Goal: Task Accomplishment & Management: Manage account settings

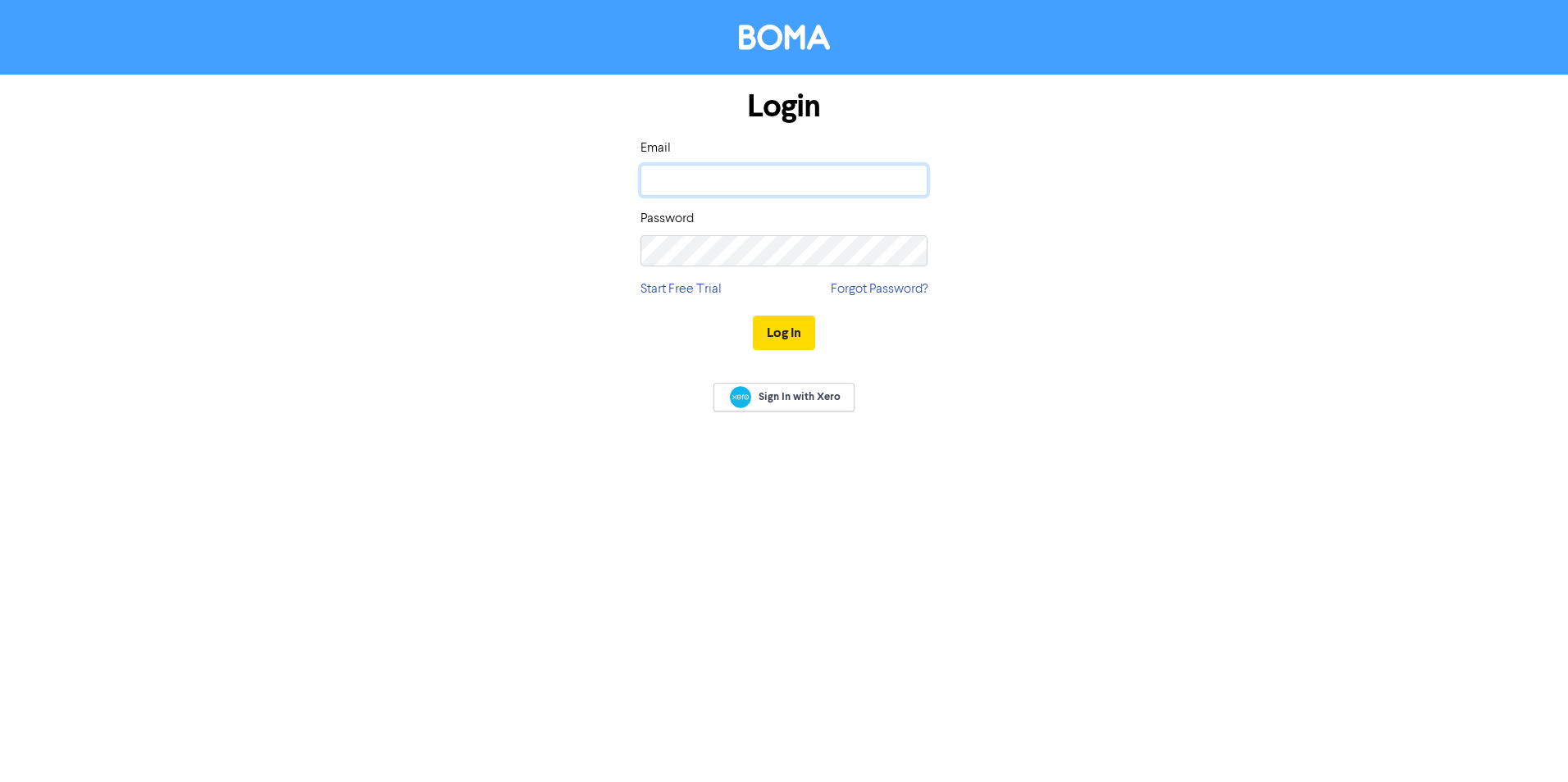
click at [766, 180] on input "email" at bounding box center [784, 180] width 287 height 32
type input "[EMAIL_ADDRESS][DOMAIN_NAME]"
click at [766, 329] on button "Log In" at bounding box center [784, 333] width 62 height 34
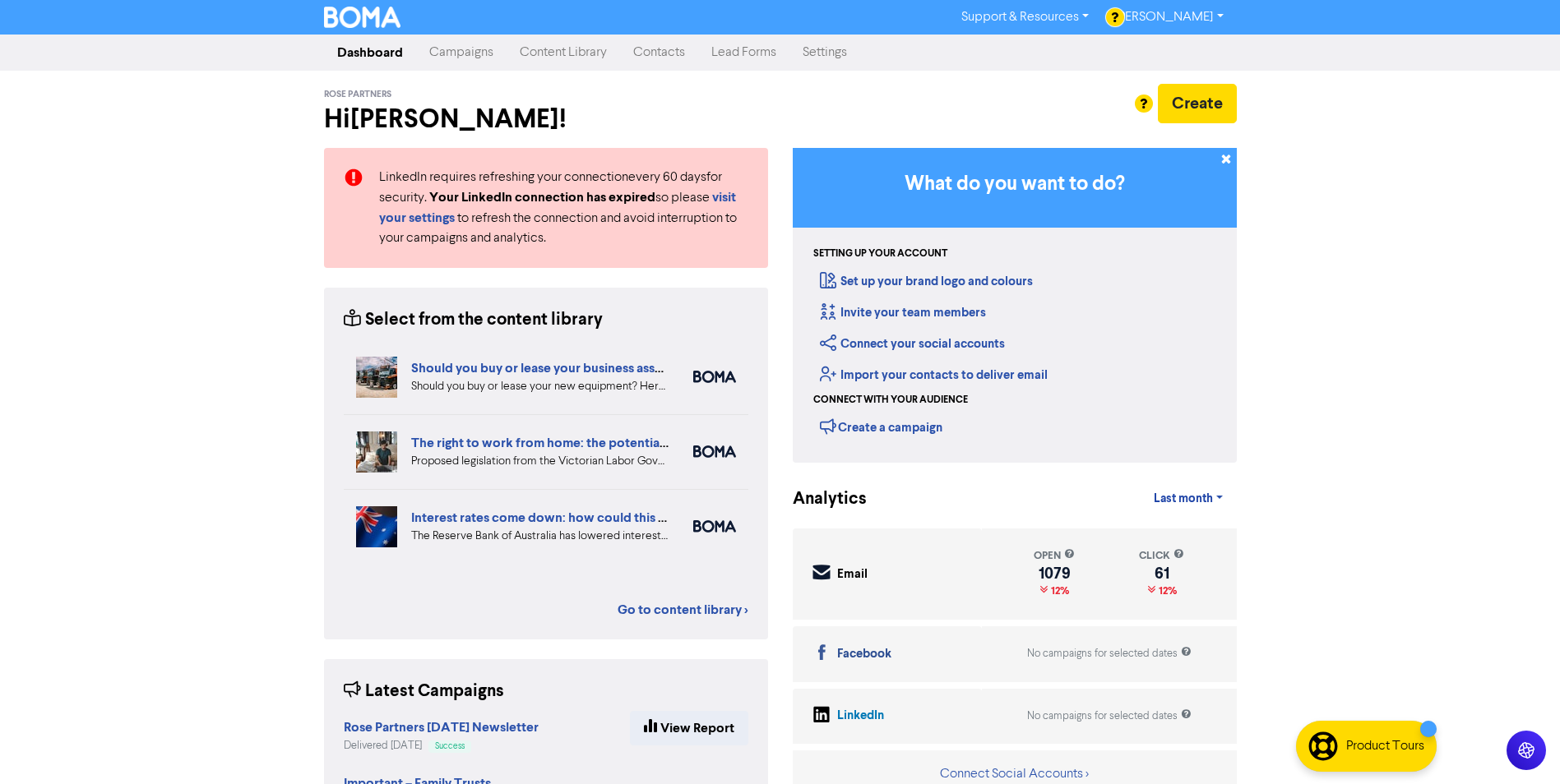
click at [479, 56] on link "Campaigns" at bounding box center [462, 52] width 91 height 32
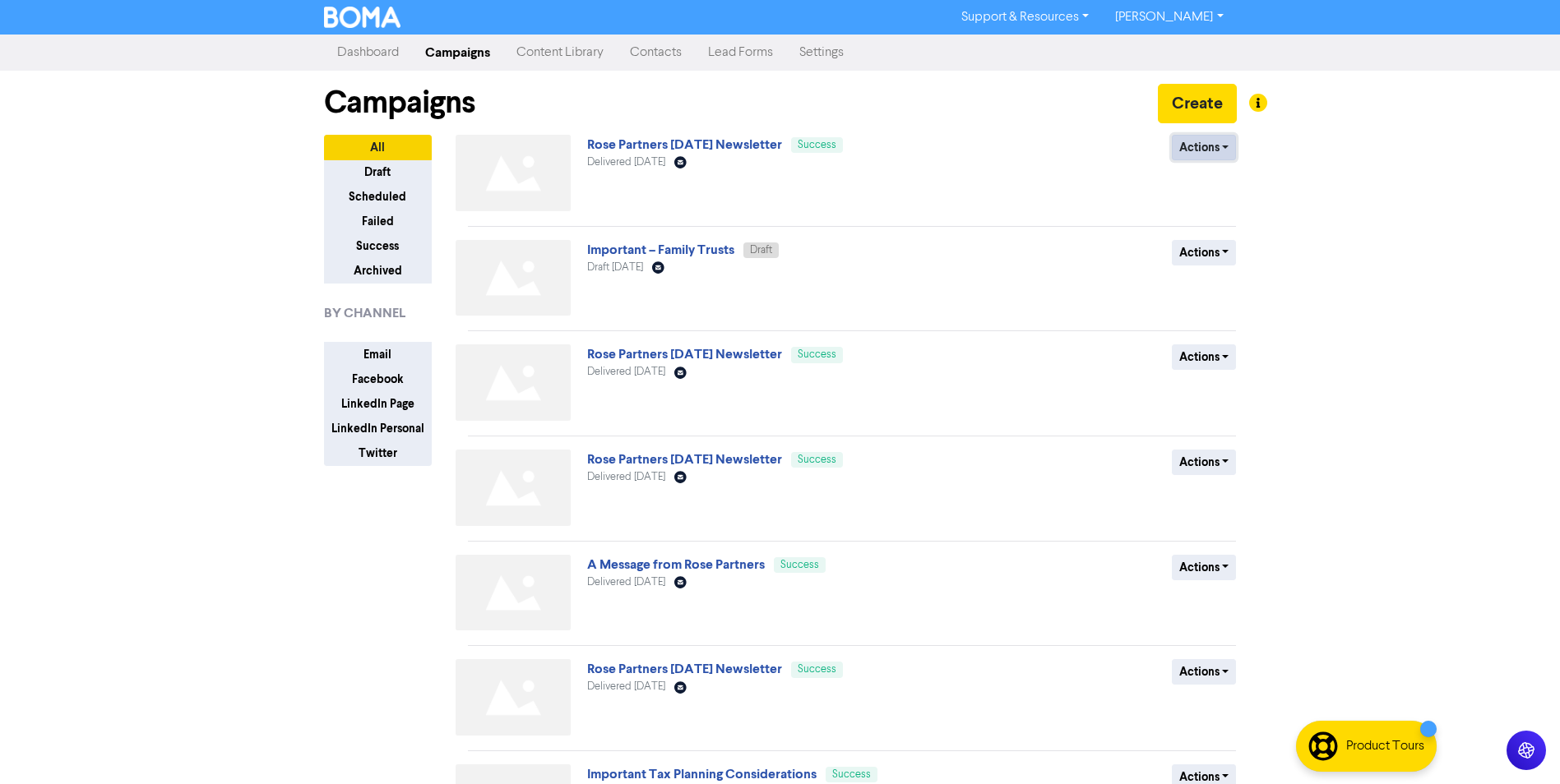
click at [1191, 150] on button "Actions" at bounding box center [1204, 148] width 65 height 26
click at [1199, 177] on div "Actions Duplicate Archive" at bounding box center [1117, 176] width 265 height 83
click at [1197, 154] on button "Actions" at bounding box center [1204, 148] width 65 height 26
click at [1198, 181] on button "Duplicate" at bounding box center [1238, 182] width 130 height 27
click at [1191, 139] on button "Actions" at bounding box center [1204, 148] width 65 height 26
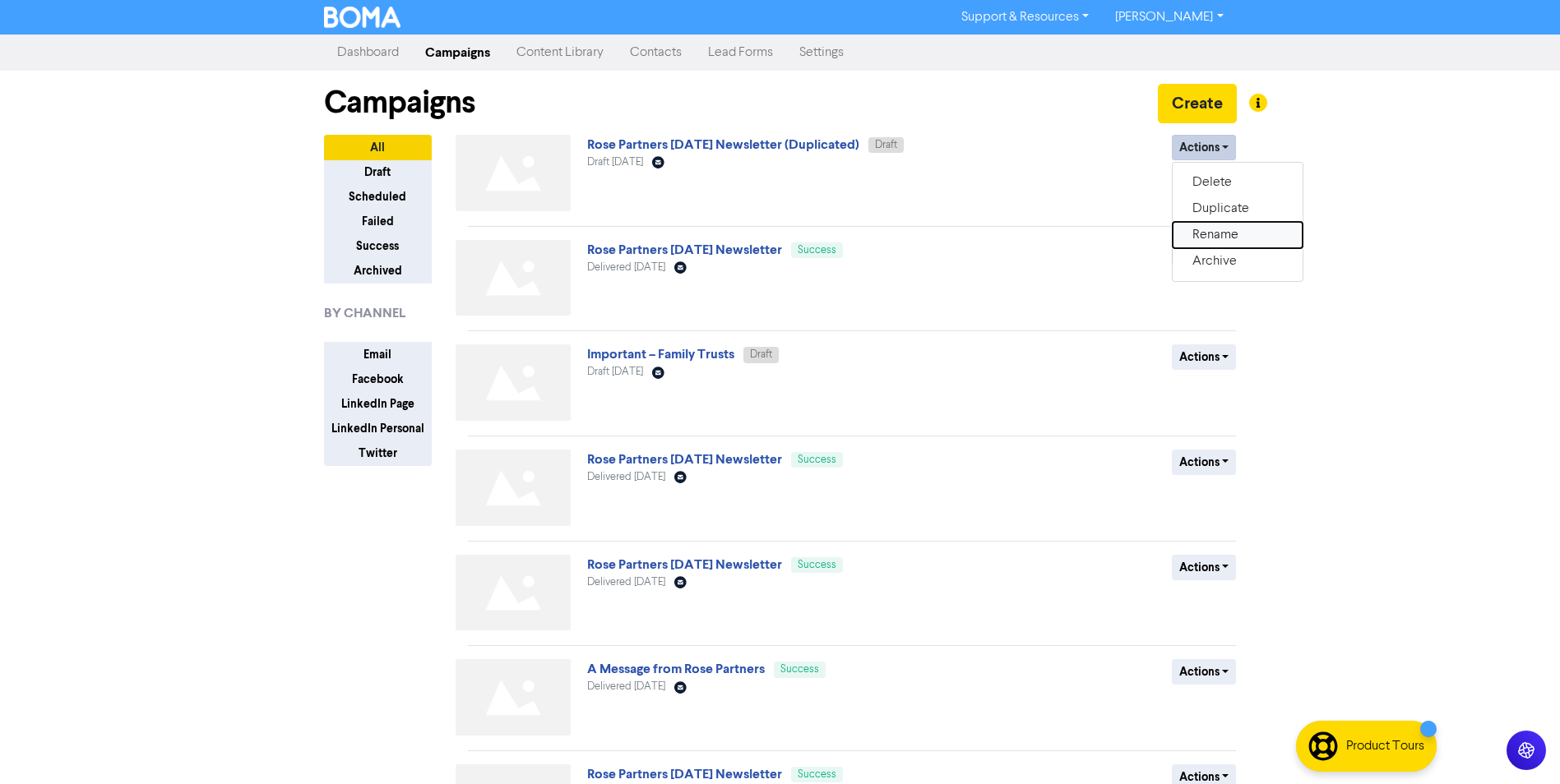
click at [1196, 237] on button "Rename" at bounding box center [1238, 235] width 130 height 27
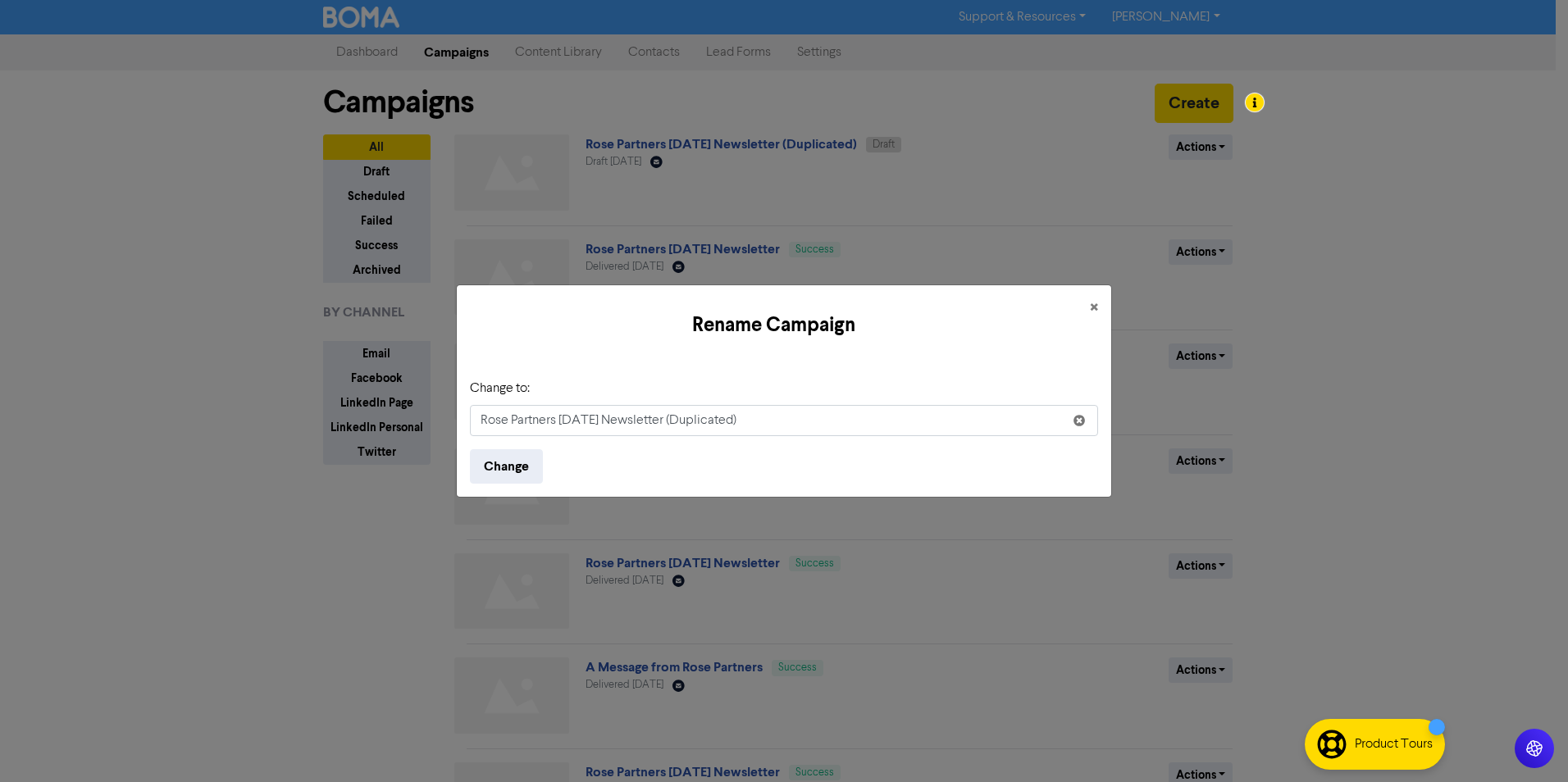
drag, startPoint x: 700, startPoint y: 422, endPoint x: 965, endPoint y: 426, distance: 265.0
click at [964, 426] on input "Rose Partners [DATE] Newsletter (Duplicated)" at bounding box center [784, 420] width 629 height 32
drag, startPoint x: 601, startPoint y: 426, endPoint x: 558, endPoint y: 423, distance: 43.1
click at [558, 423] on input "Rose Partners [DATE] Newsletter" at bounding box center [784, 420] width 629 height 32
type input "Rose Partners [DATE] Newsletter"
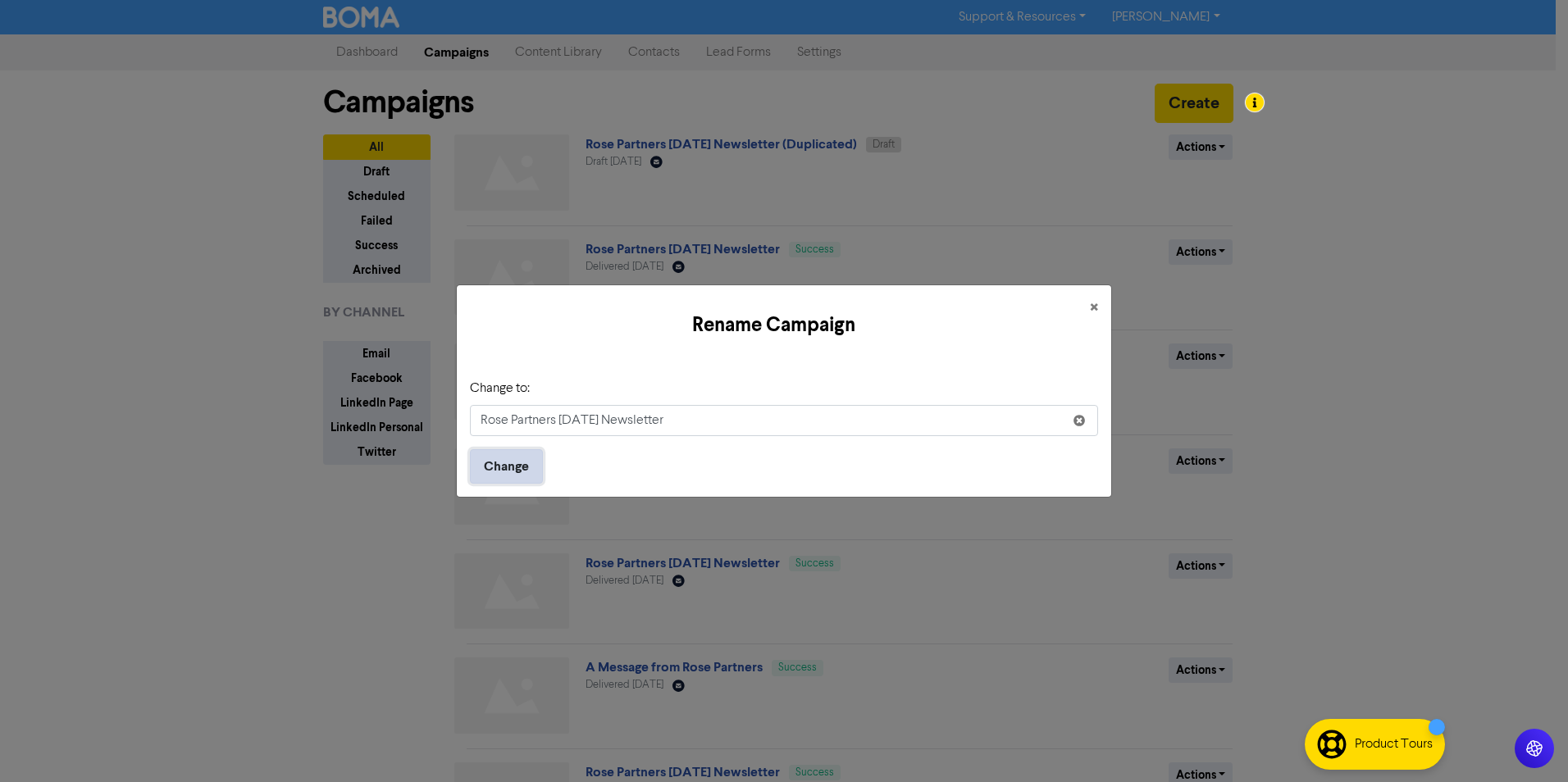
click at [521, 464] on button "Change" at bounding box center [507, 466] width 73 height 34
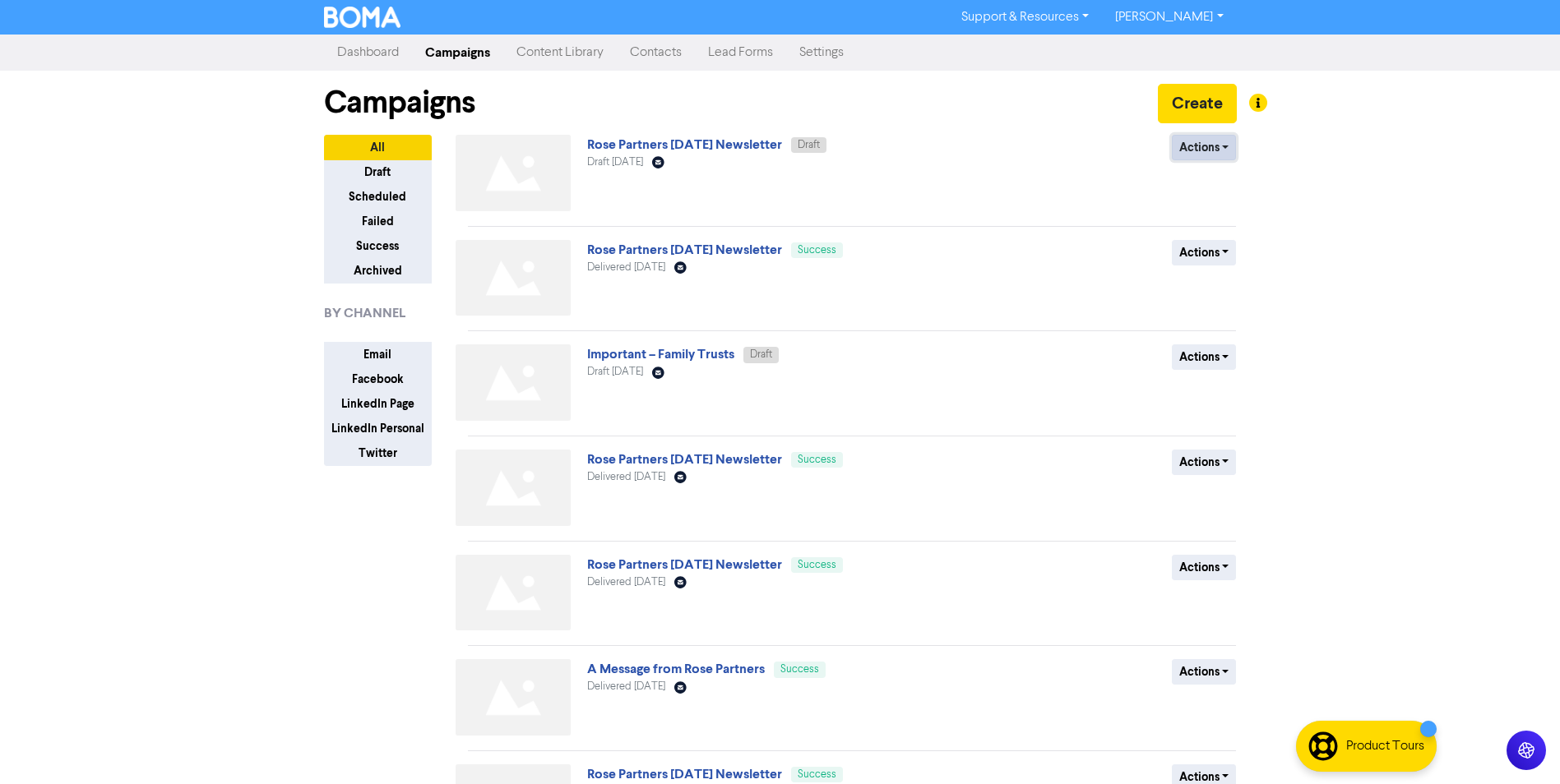
click at [1212, 143] on button "Actions" at bounding box center [1204, 148] width 65 height 26
click at [739, 150] on link "Rose Partners [DATE] Newsletter" at bounding box center [685, 144] width 195 height 16
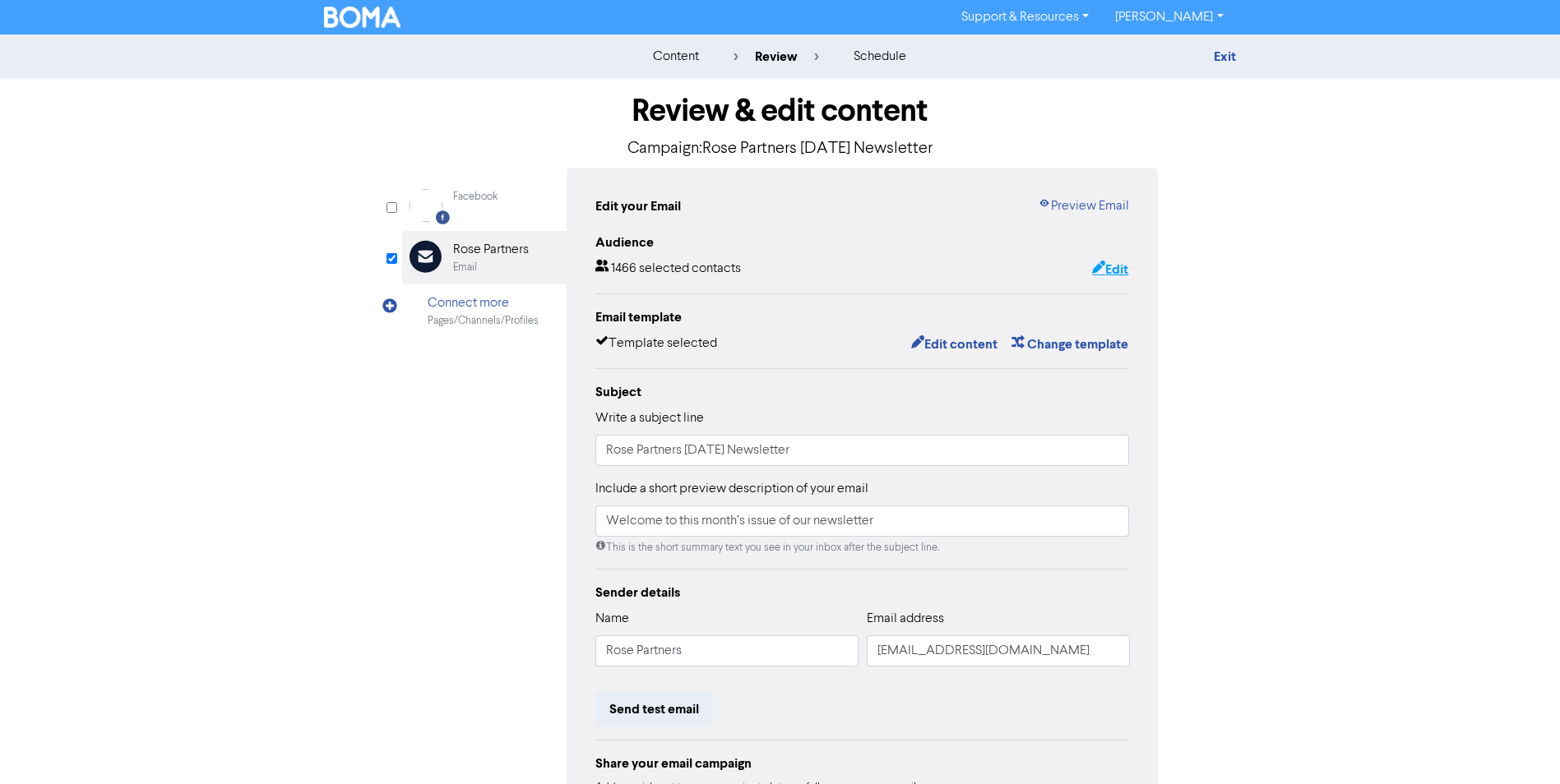
click at [1120, 270] on button "Edit" at bounding box center [1110, 269] width 38 height 21
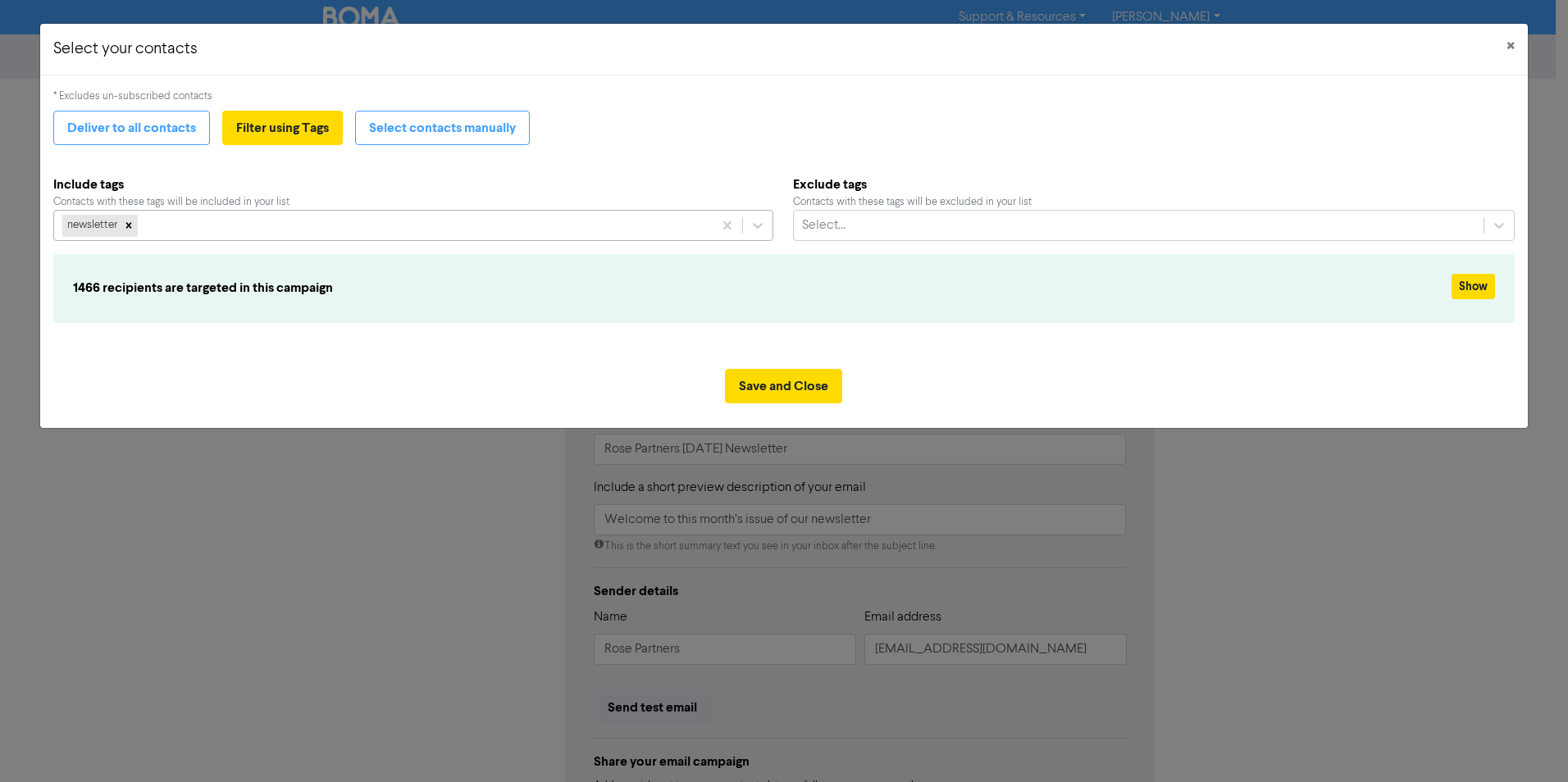
click at [256, 220] on div "newsletter" at bounding box center [383, 225] width 659 height 30
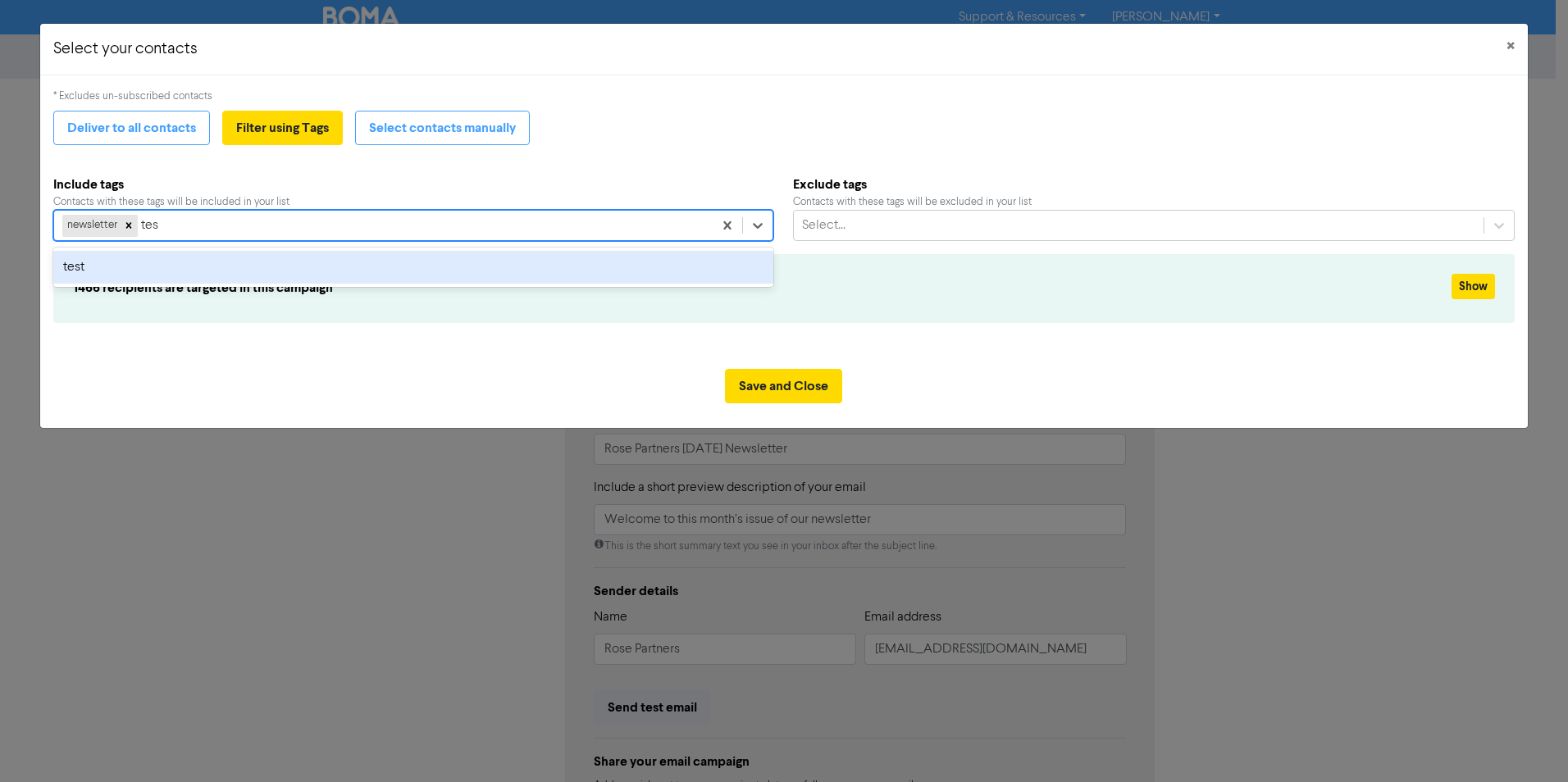
type input "test"
click at [262, 277] on div "test" at bounding box center [413, 267] width 720 height 32
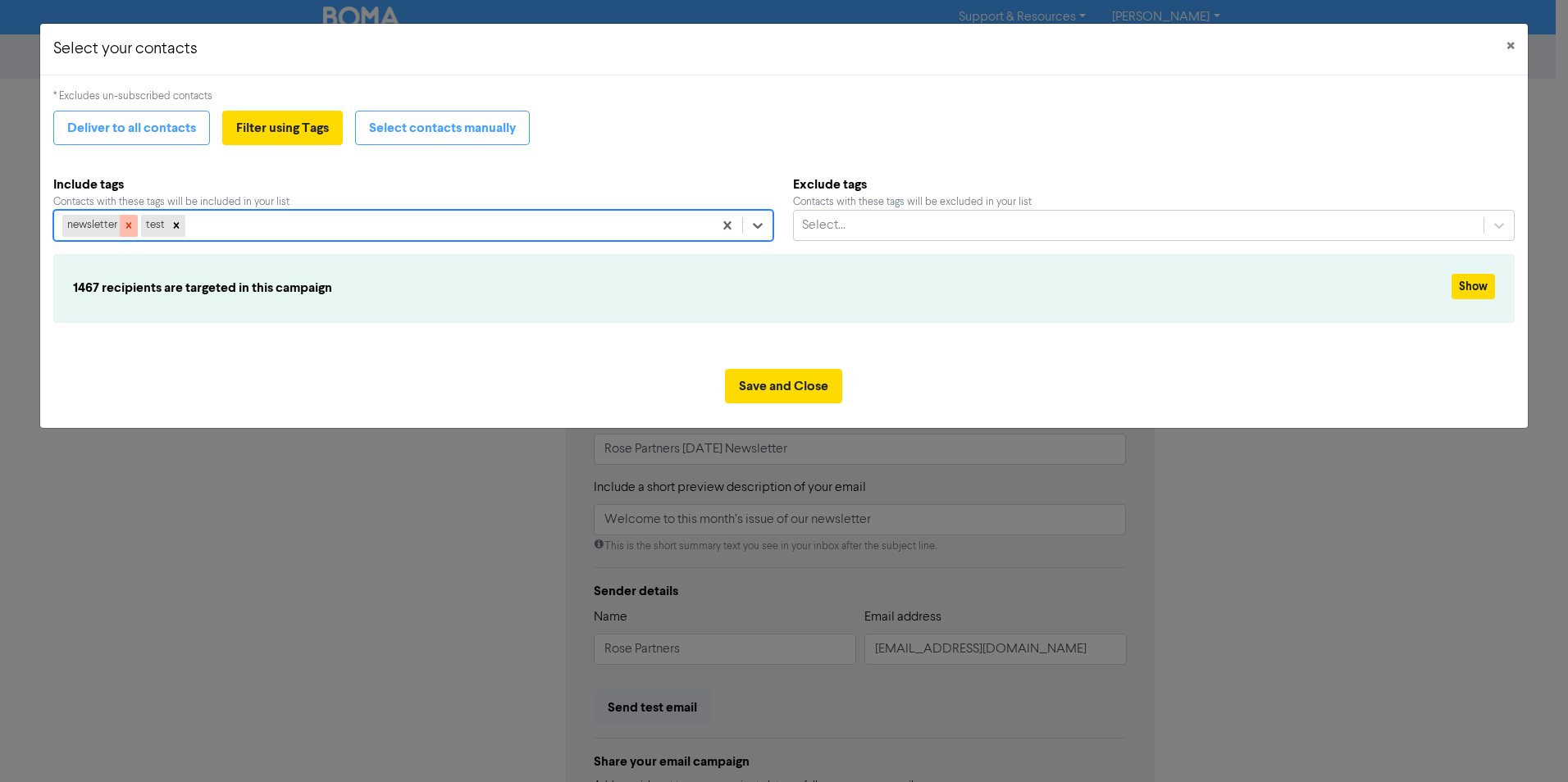
click at [130, 223] on icon at bounding box center [128, 225] width 11 height 11
click at [783, 383] on button "Save and Close" at bounding box center [783, 386] width 117 height 34
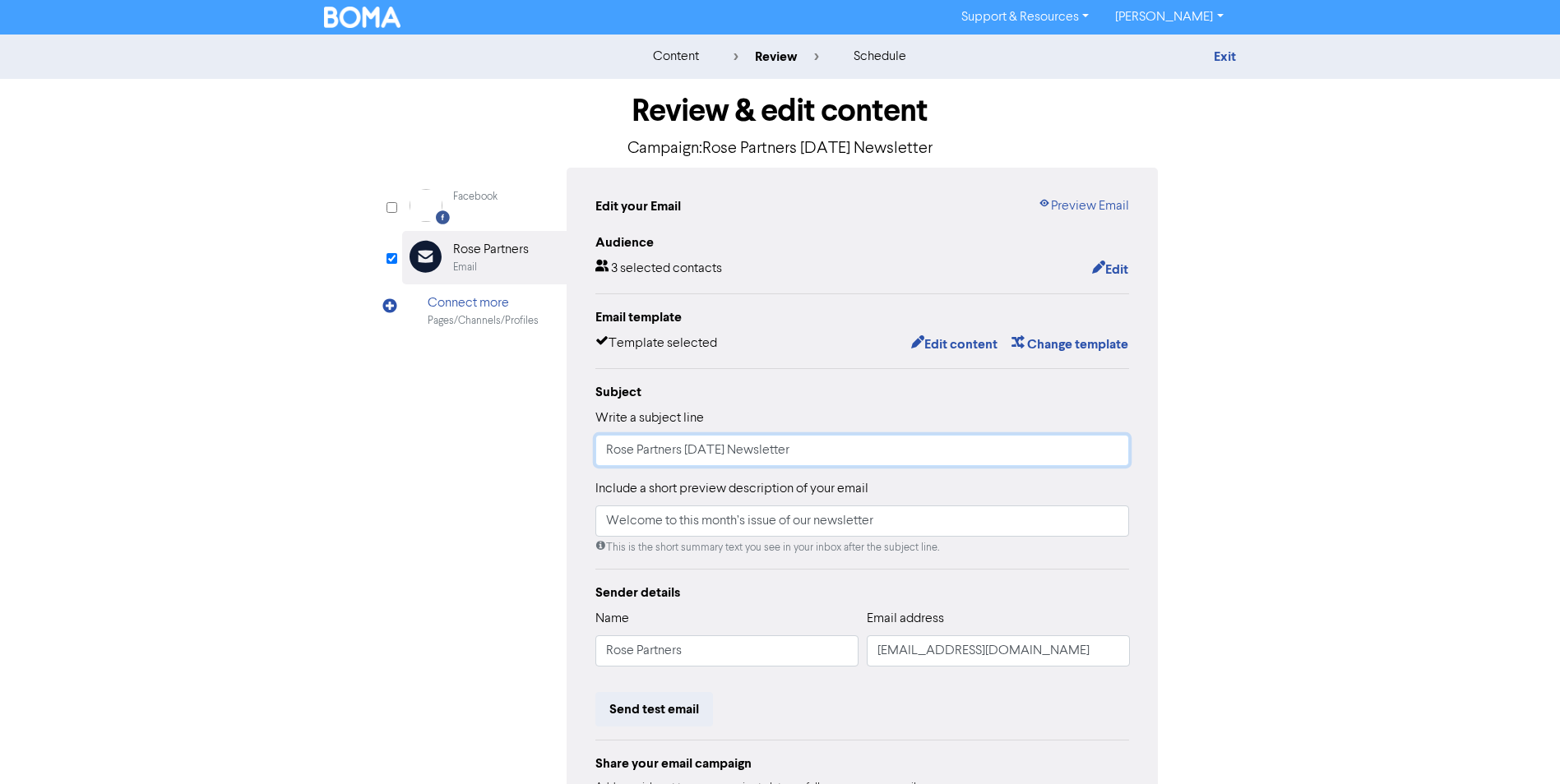
drag, startPoint x: 726, startPoint y: 457, endPoint x: 689, endPoint y: 451, distance: 37.5
click at [689, 451] on input "Rose Partners [DATE] Newsletter" at bounding box center [862, 451] width 535 height 32
click at [1010, 459] on input "Rose Partners [DATE] Newsletter" at bounding box center [862, 451] width 535 height 32
type input "Rose Partners [DATE] Newsletter"
click at [1374, 462] on div "content review schedule Exit Review & edit content Campaign: Rose Partners [DAT…" at bounding box center [780, 487] width 1560 height 906
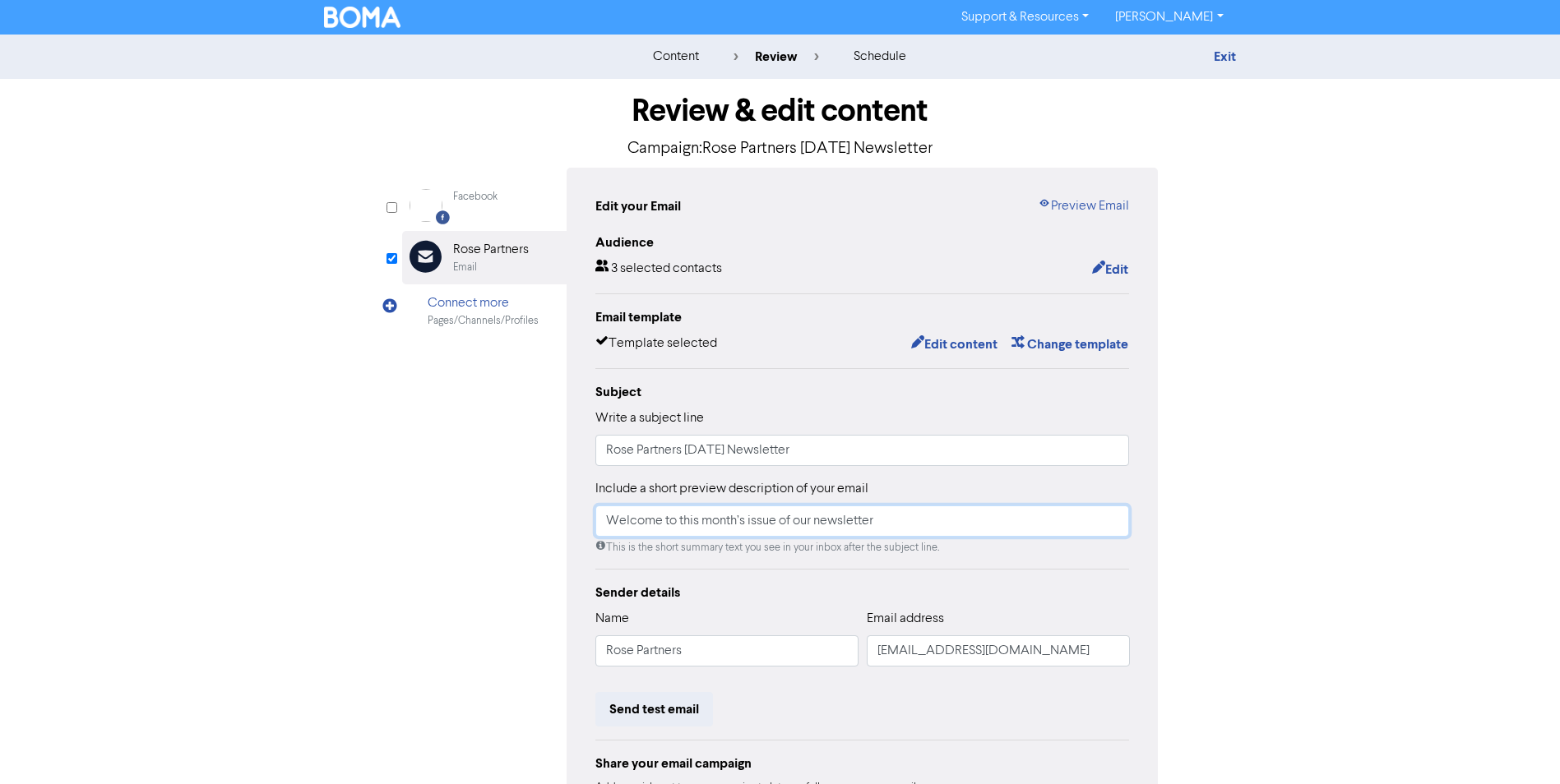
click at [895, 524] on input "Welcome to this month’s issue of our newsletter" at bounding box center [862, 521] width 535 height 32
click at [899, 445] on input "Rose Partners [DATE] Newsletter" at bounding box center [862, 451] width 535 height 32
click at [1120, 269] on button "Edit" at bounding box center [1110, 269] width 38 height 21
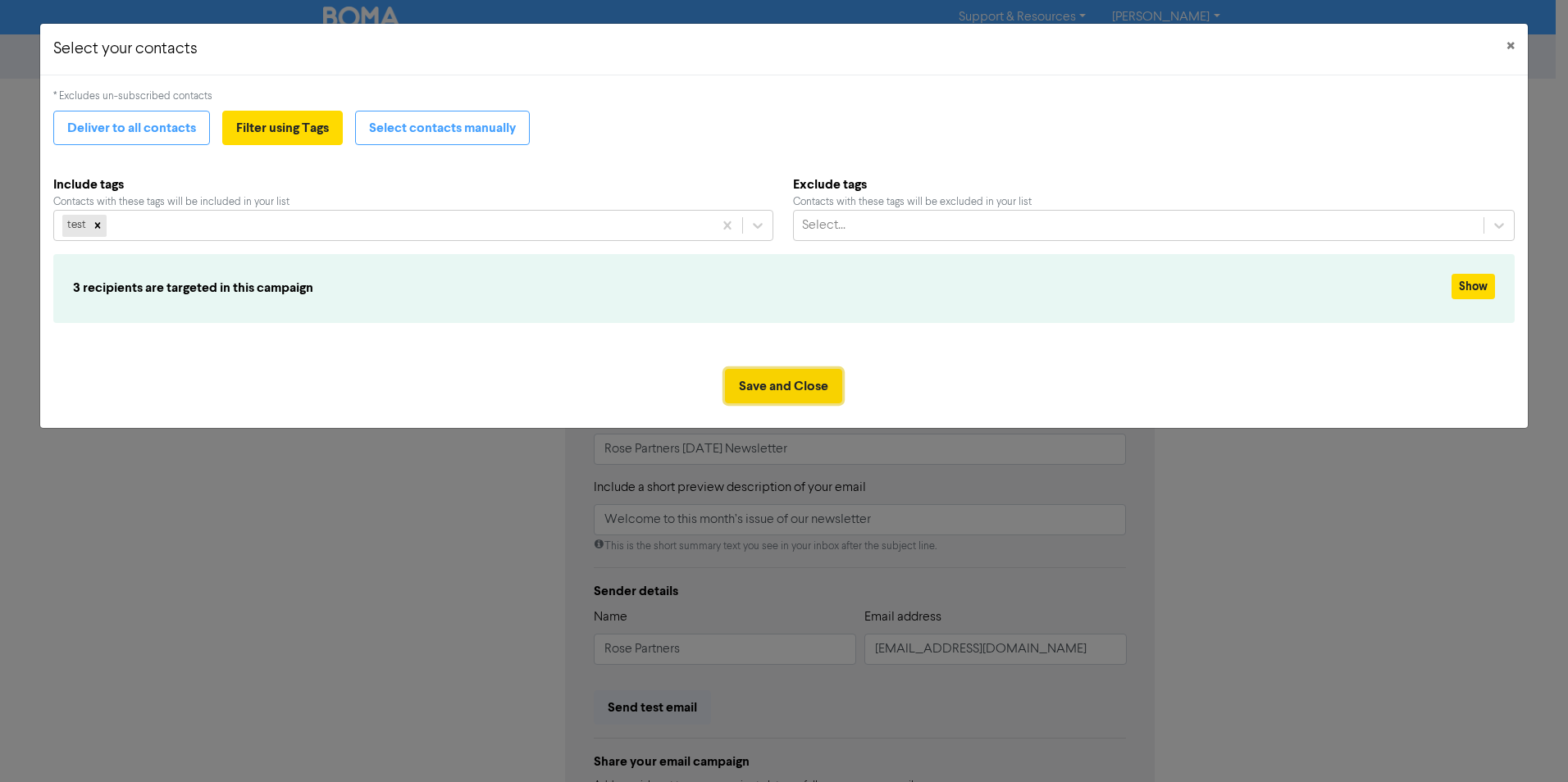
click at [778, 383] on button "Save and Close" at bounding box center [783, 386] width 117 height 34
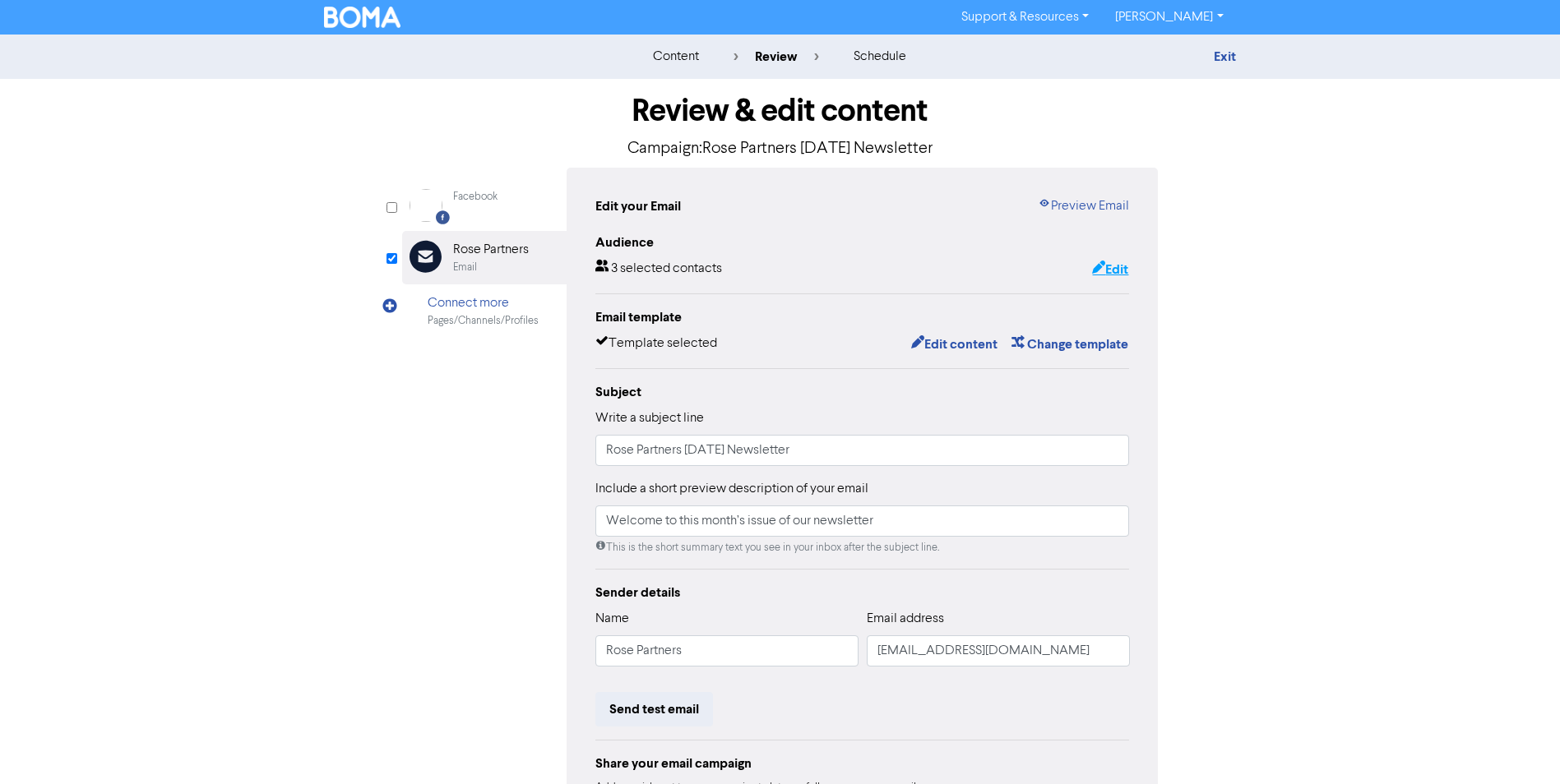
click at [1118, 265] on button "Edit" at bounding box center [1110, 269] width 38 height 21
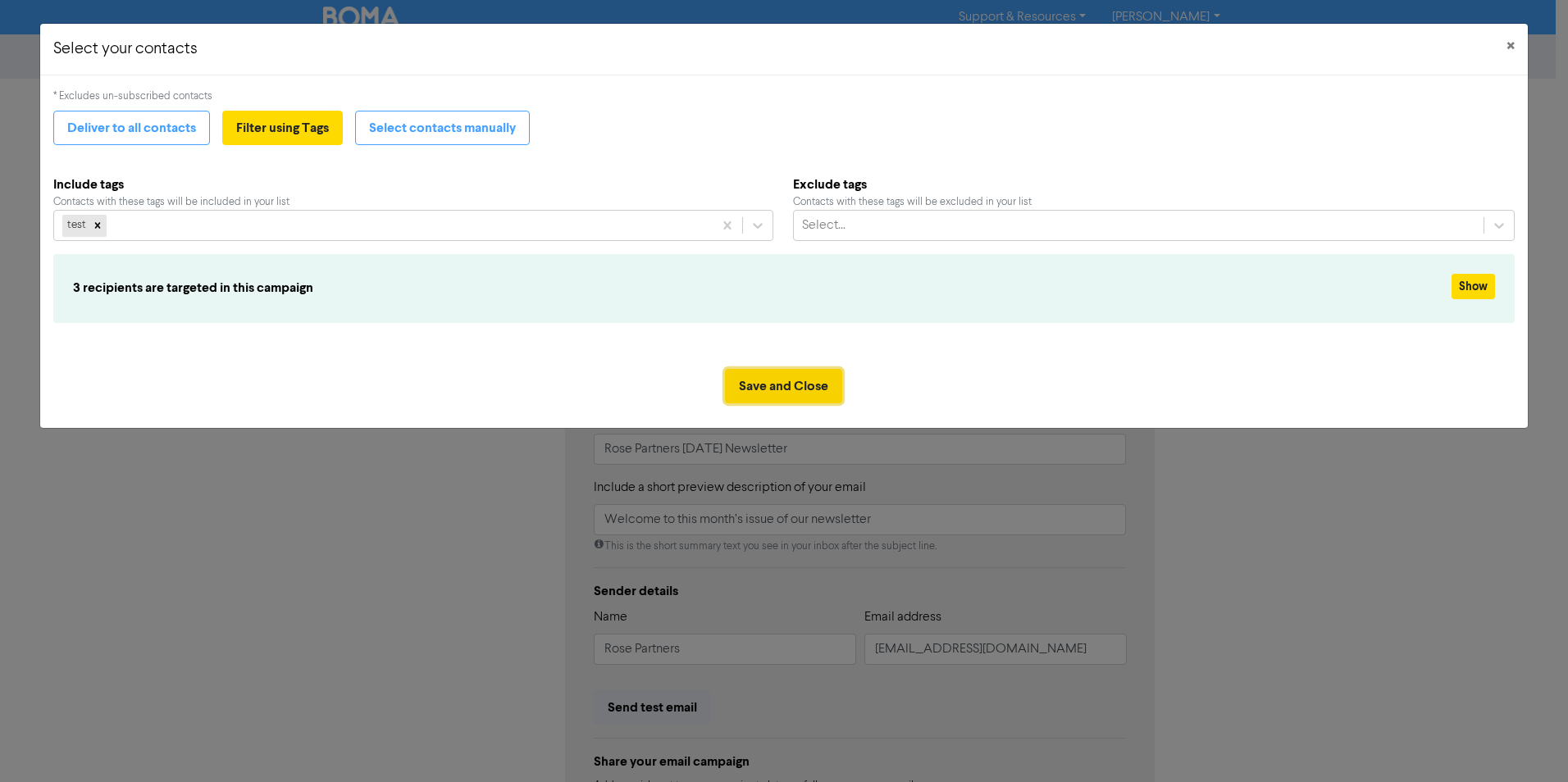
click at [793, 386] on button "Save and Close" at bounding box center [783, 386] width 117 height 34
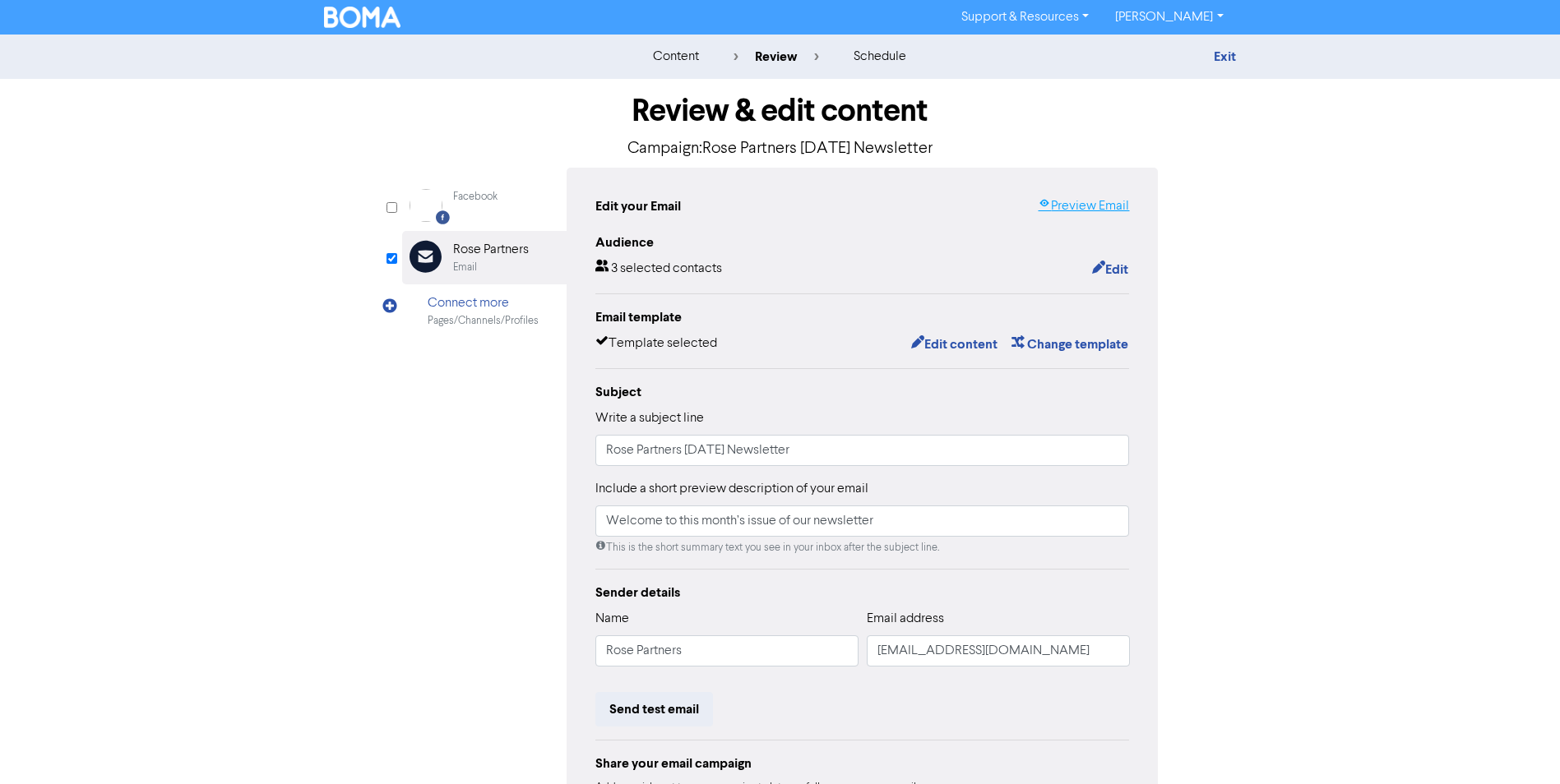
click at [1100, 204] on link "Preview Email" at bounding box center [1083, 206] width 92 height 20
click at [688, 56] on div "content" at bounding box center [676, 56] width 46 height 20
click at [1223, 53] on link "Exit" at bounding box center [1225, 56] width 22 height 16
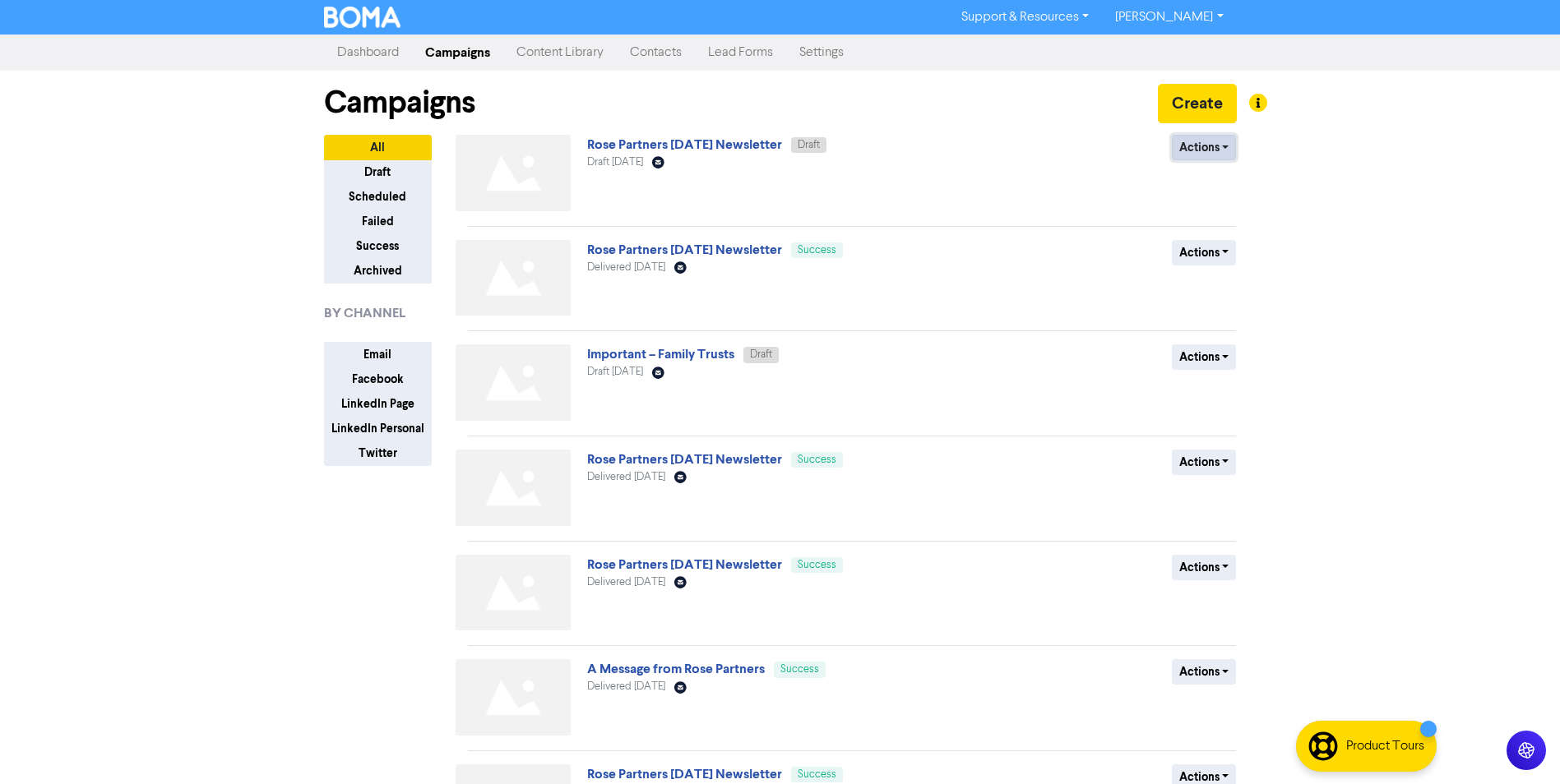
click at [1195, 148] on button "Actions" at bounding box center [1204, 148] width 65 height 26
click at [1014, 160] on div "Actions Delete Duplicate Rename Archive" at bounding box center [1117, 176] width 265 height 83
click at [769, 147] on link "Rose Partners [DATE] Newsletter" at bounding box center [685, 144] width 195 height 16
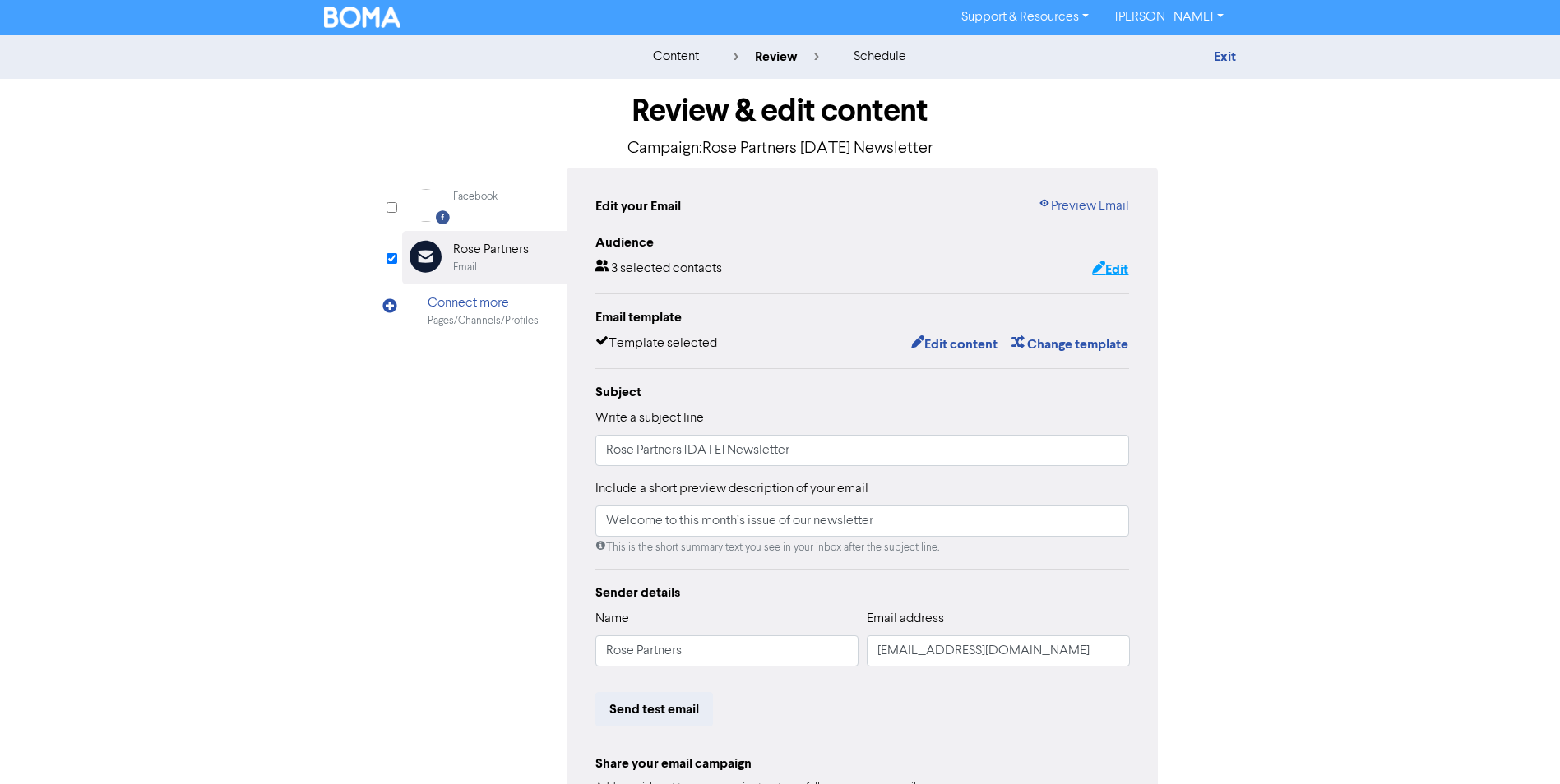
click at [1120, 271] on button "Edit" at bounding box center [1110, 269] width 38 height 21
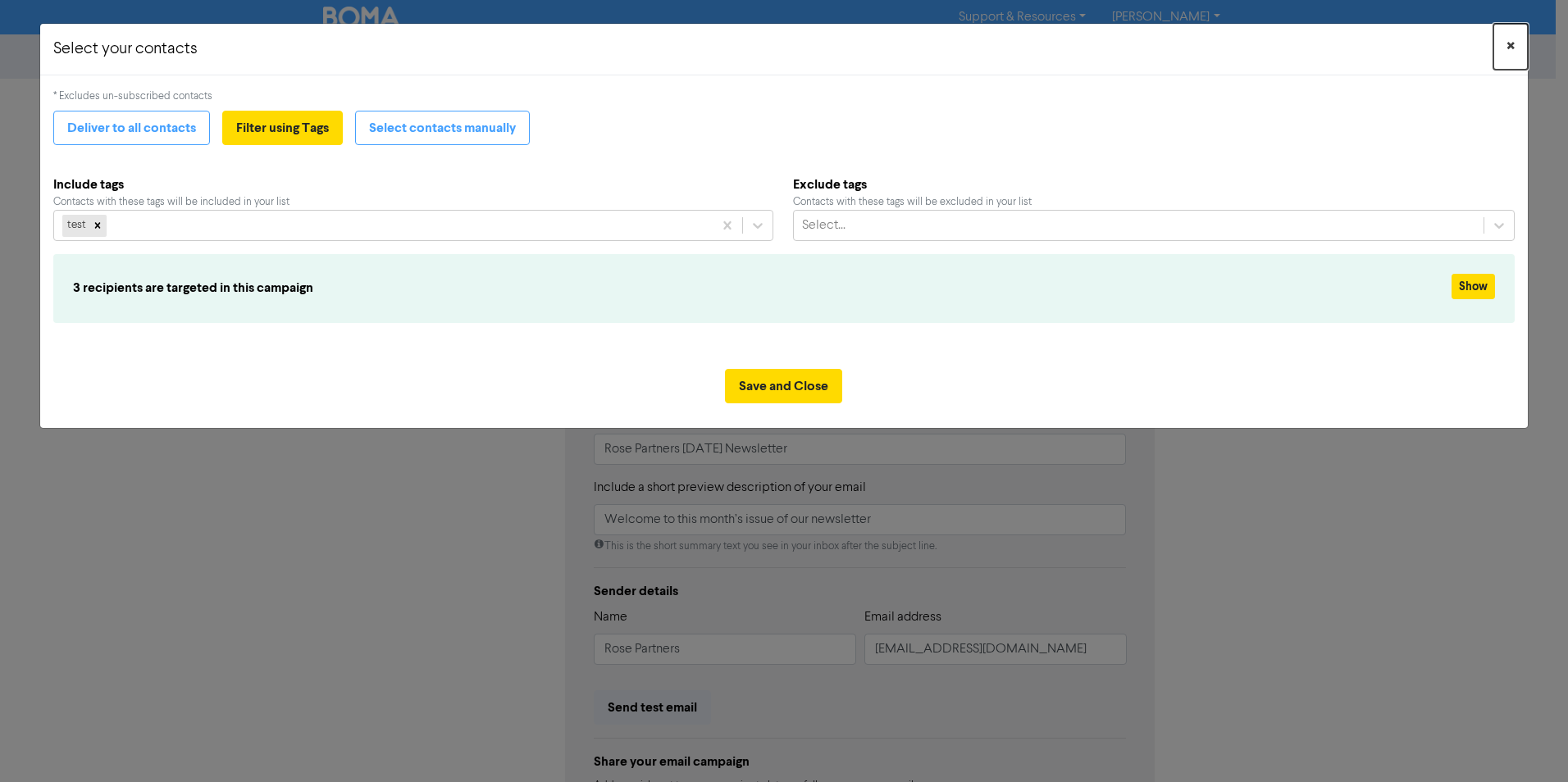
click at [1508, 40] on span "×" at bounding box center [1511, 46] width 9 height 25
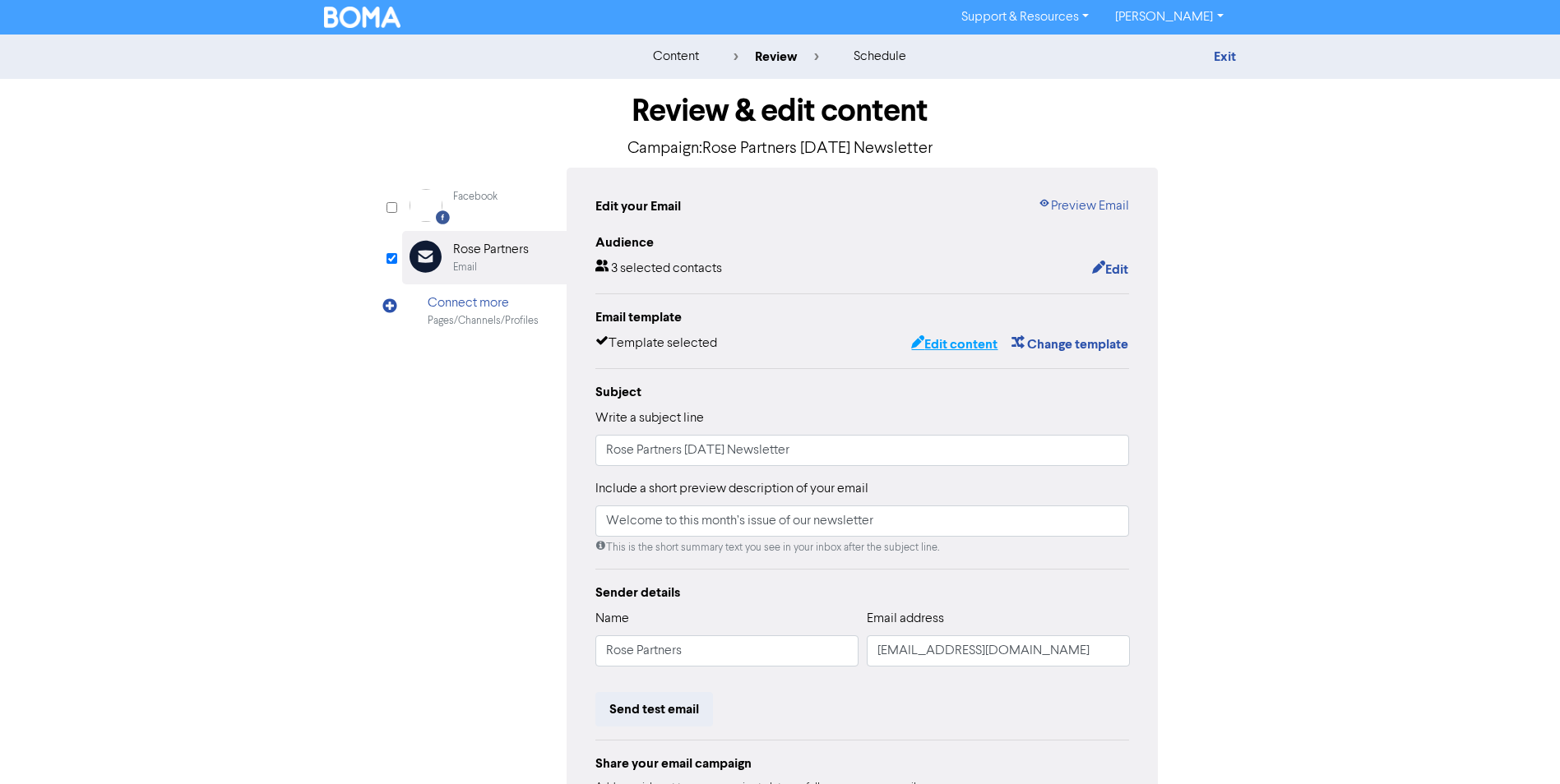
click at [993, 345] on button "Edit content" at bounding box center [954, 344] width 88 height 21
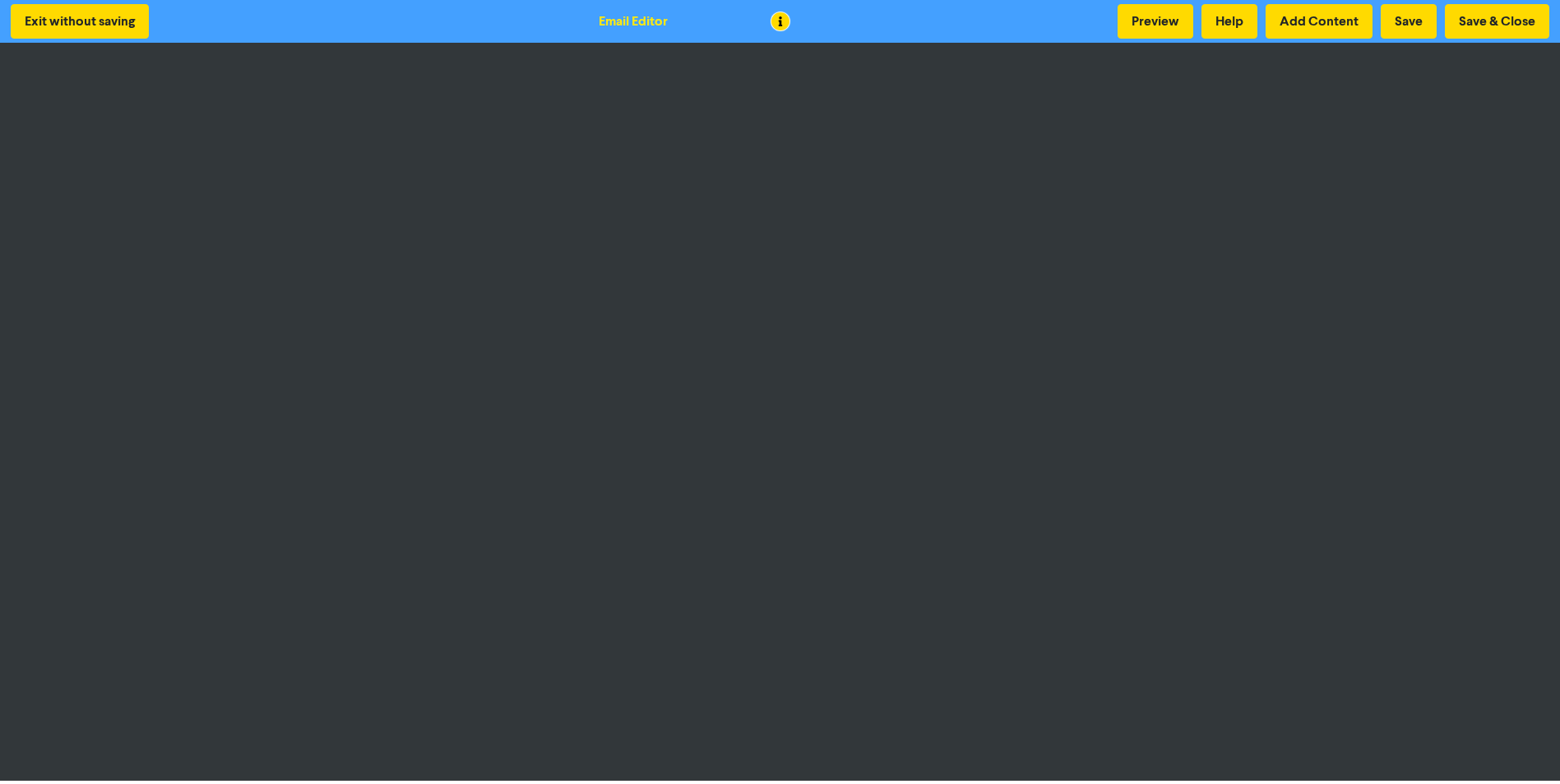
scroll to position [2, 0]
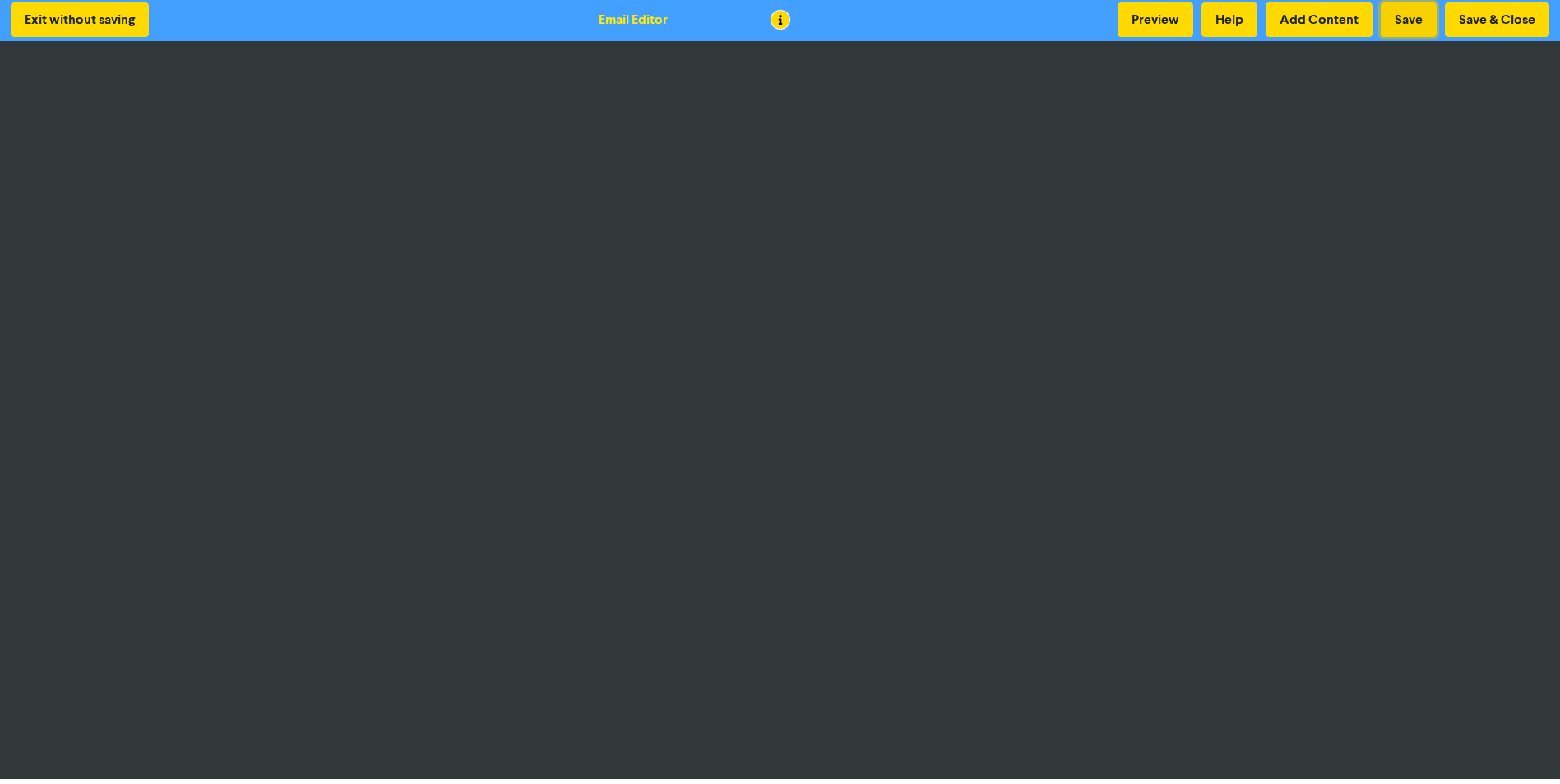
click at [1416, 17] on button "Save" at bounding box center [1408, 20] width 56 height 34
click at [1408, 21] on button "Save" at bounding box center [1408, 20] width 56 height 34
click at [1403, 14] on button "Save" at bounding box center [1408, 20] width 56 height 34
click at [1478, 32] on button "Save & Close" at bounding box center [1497, 20] width 104 height 34
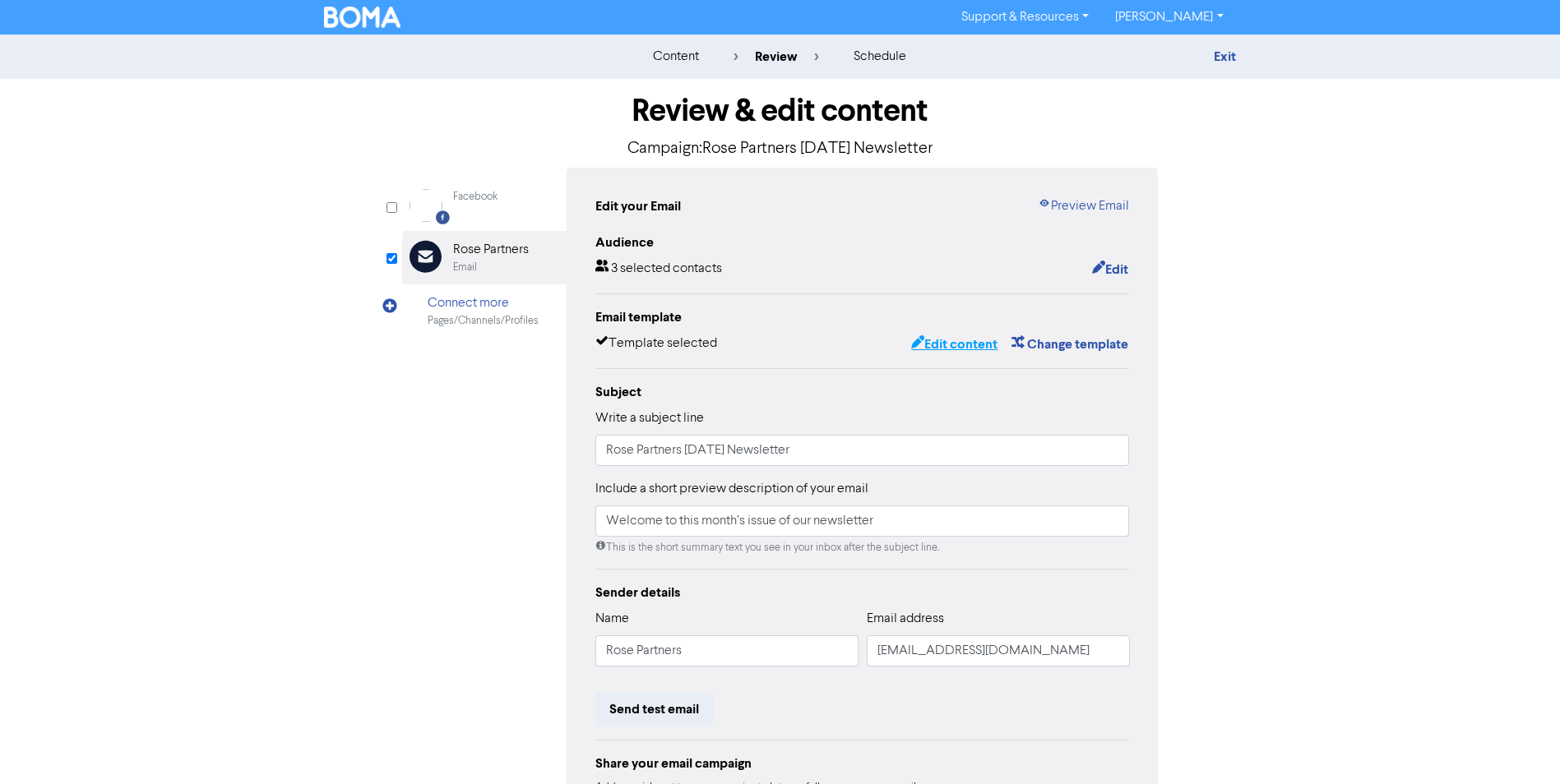
click at [962, 342] on button "Edit content" at bounding box center [954, 344] width 88 height 21
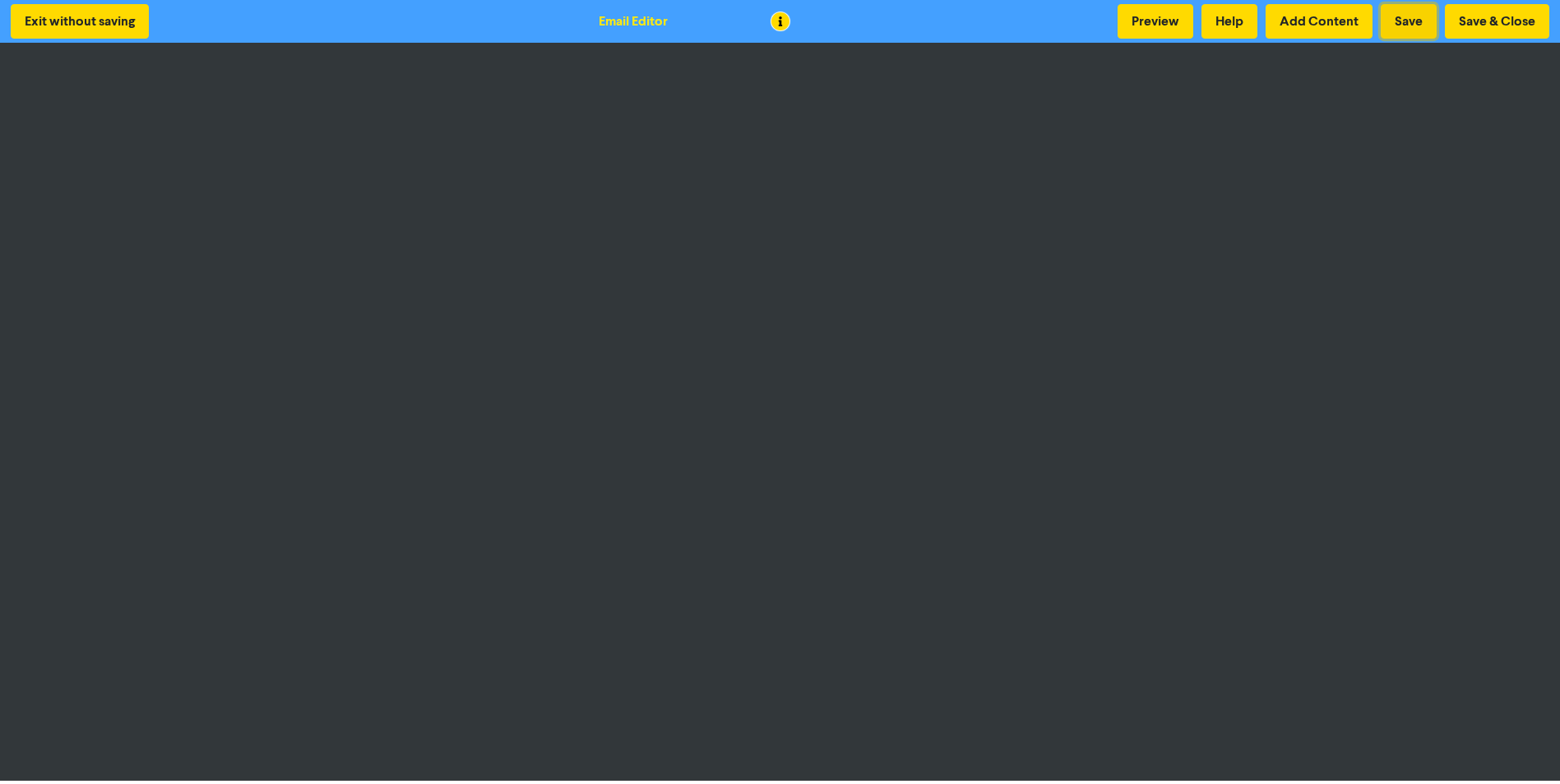
click at [1406, 21] on button "Save" at bounding box center [1408, 21] width 56 height 34
click at [1408, 21] on button "Save" at bounding box center [1408, 21] width 56 height 34
click at [1486, 13] on button "Save & Close" at bounding box center [1497, 21] width 104 height 34
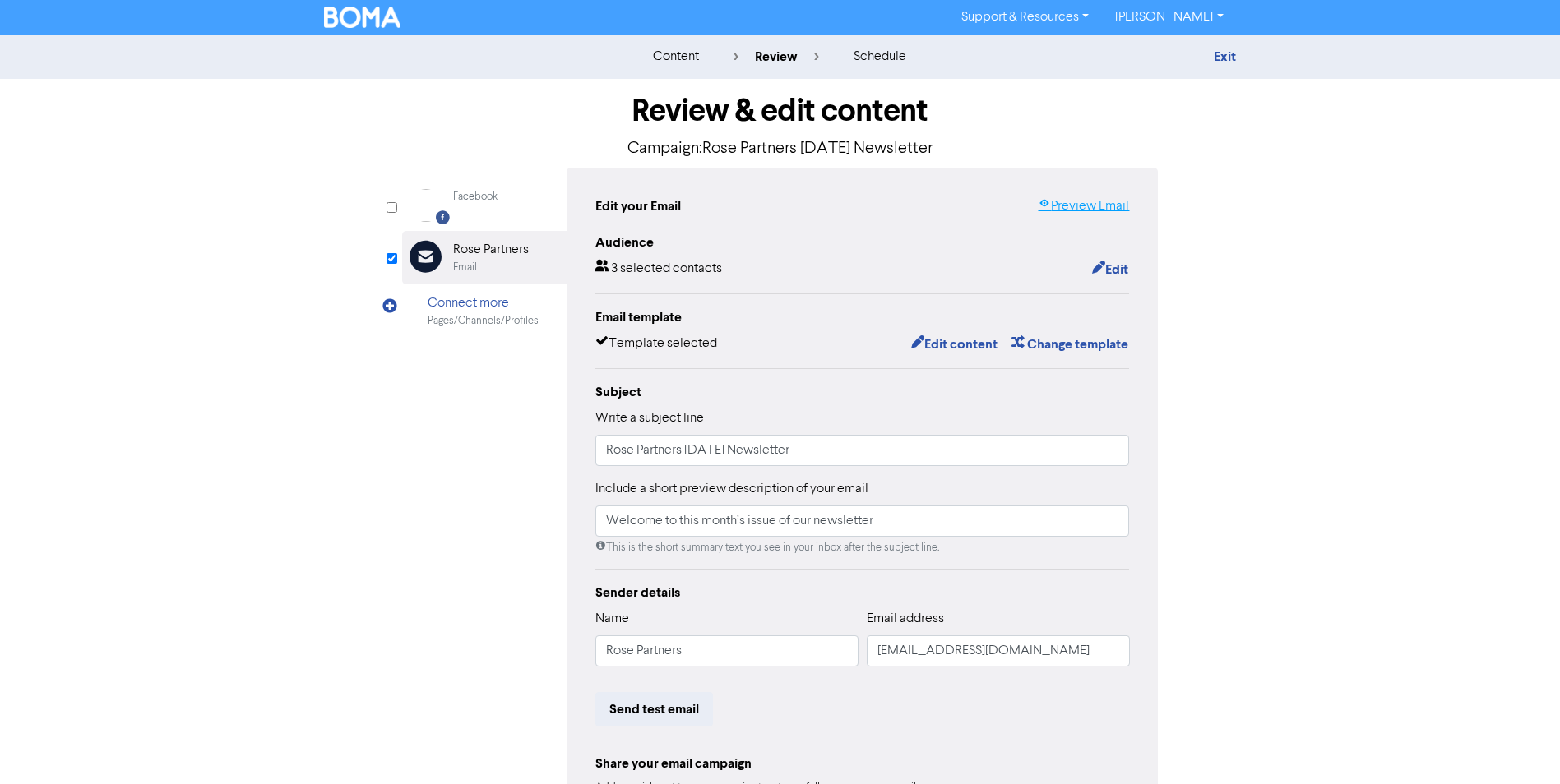
click at [1072, 203] on link "Preview Email" at bounding box center [1083, 206] width 92 height 20
click at [1118, 269] on button "Edit" at bounding box center [1110, 269] width 38 height 21
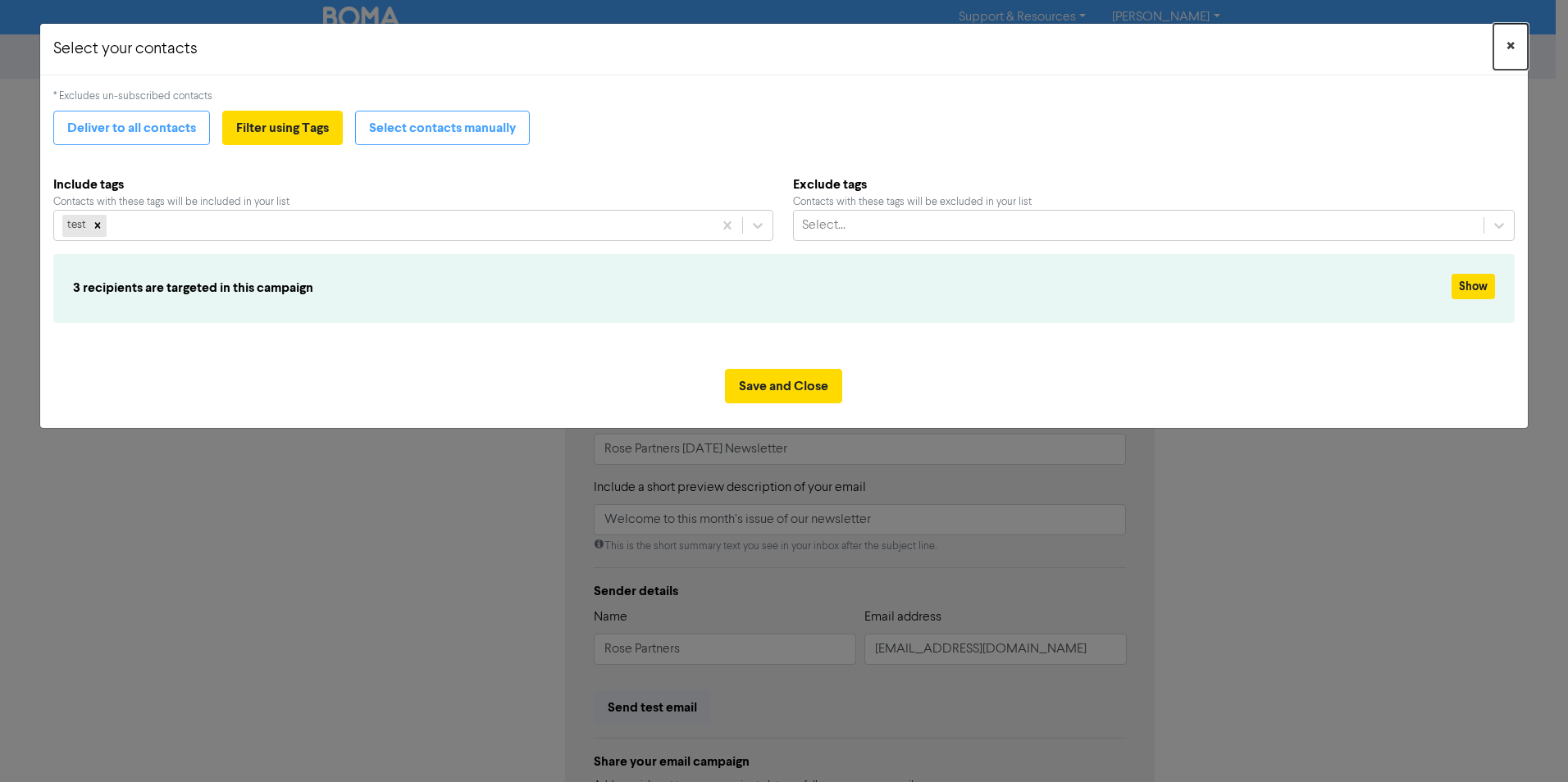
click at [1507, 44] on span "×" at bounding box center [1511, 46] width 9 height 25
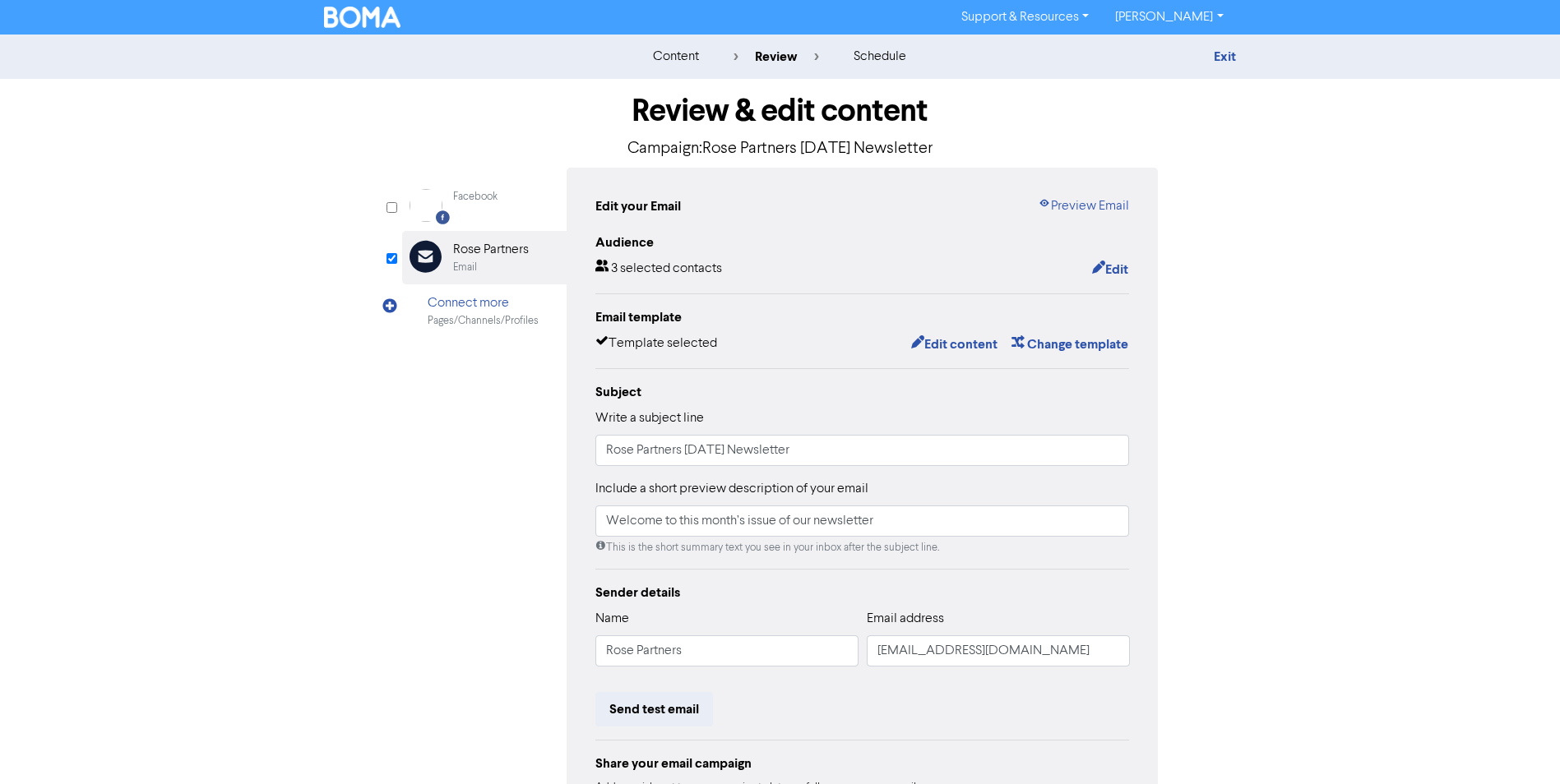
click at [1192, 20] on link "[PERSON_NAME]" at bounding box center [1168, 17] width 134 height 27
click at [1164, 50] on button "Log Out" at bounding box center [1167, 49] width 130 height 20
